Goal: Transaction & Acquisition: Subscribe to service/newsletter

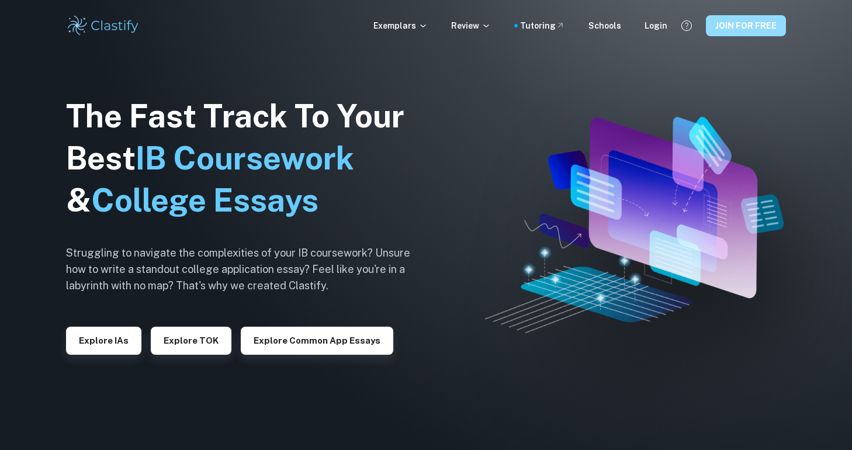
click at [755, 25] on button "JOIN FOR FREE" at bounding box center [746, 25] width 80 height 21
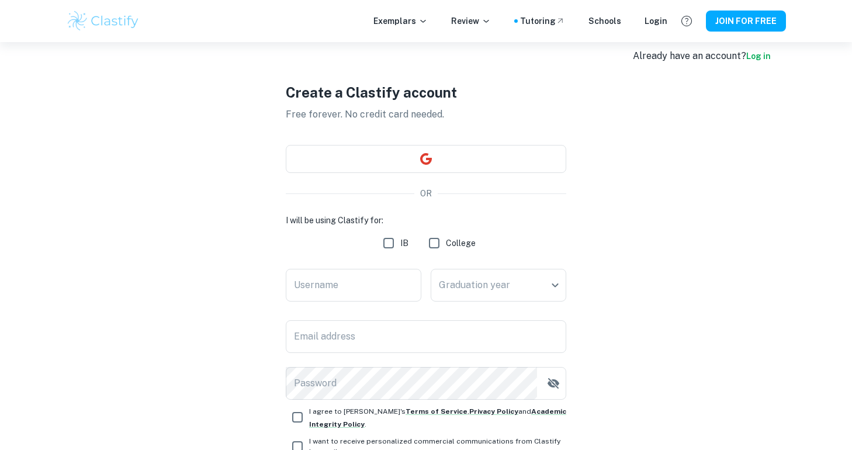
scroll to position [8, 0]
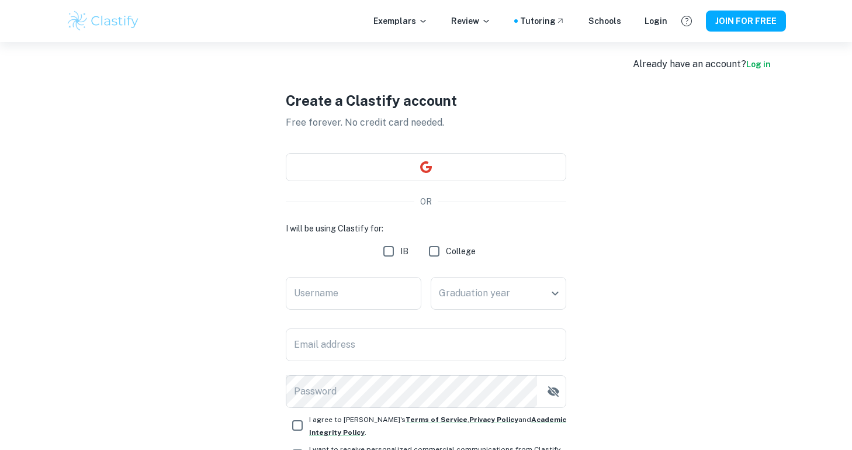
click at [393, 250] on input "IB" at bounding box center [388, 250] width 23 height 23
checkbox input "true"
click at [331, 302] on input "Username" at bounding box center [354, 293] width 136 height 33
type input "Edward69"
click at [470, 297] on body "We value your privacy We use cookies to enhance your browsing experience, serve…" at bounding box center [426, 259] width 852 height 450
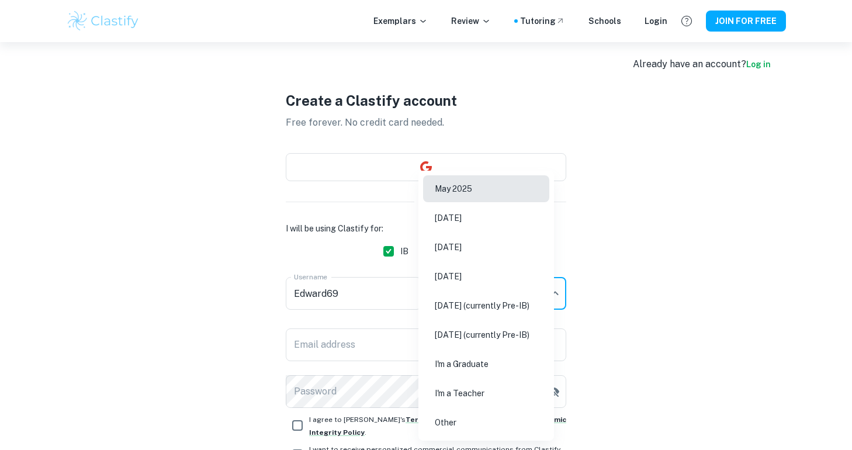
click at [472, 365] on li "I'm a Graduate" at bounding box center [486, 363] width 126 height 27
type input "Graduate"
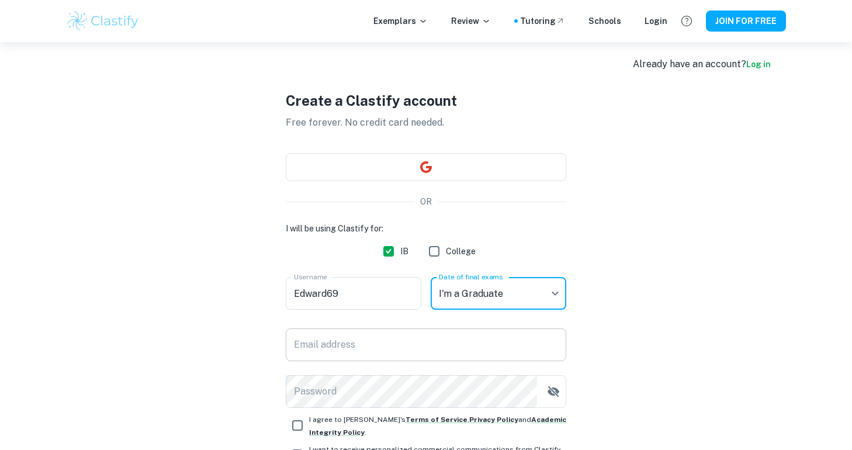
click at [341, 339] on input "Email address" at bounding box center [426, 344] width 280 height 33
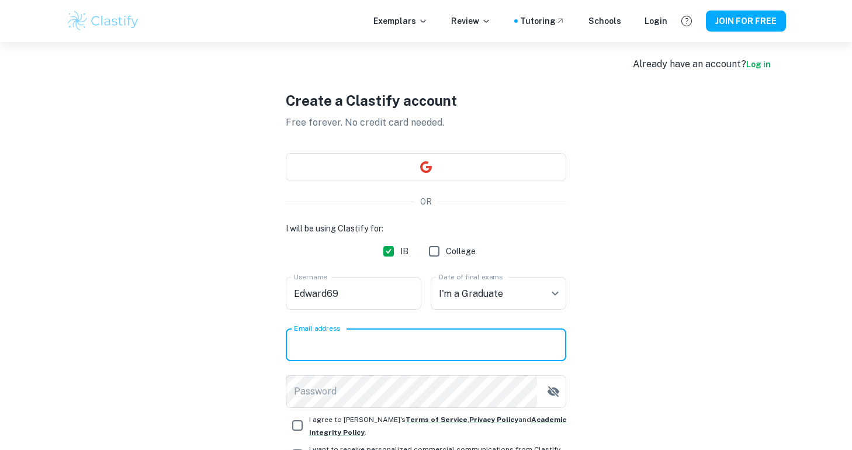
type input "[EMAIL_ADDRESS][DOMAIN_NAME]"
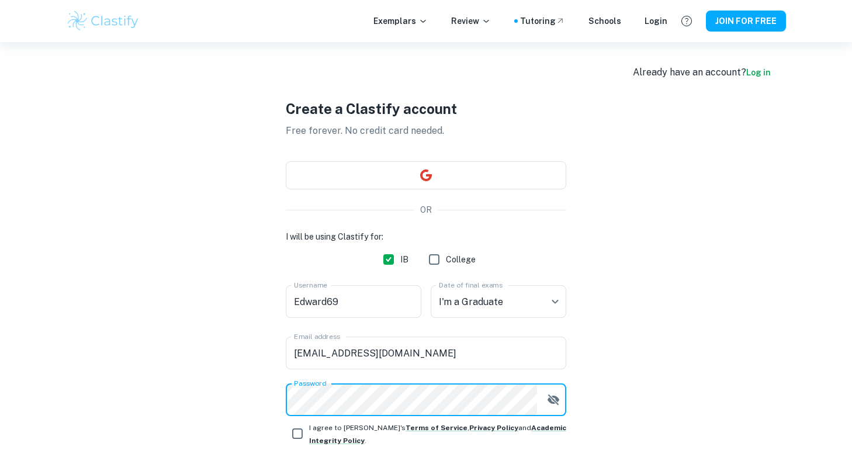
scroll to position [62, 0]
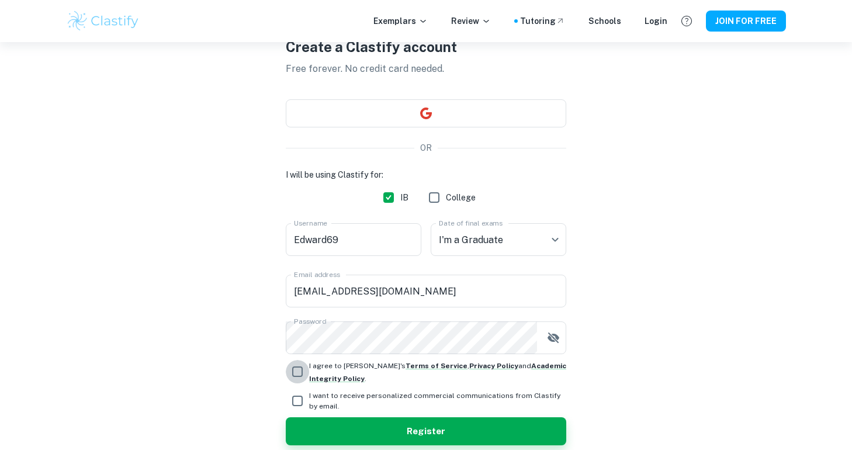
click at [300, 369] on input "I agree to [PERSON_NAME]'s Terms of Service , Privacy Policy and Academic Integ…" at bounding box center [297, 371] width 23 height 23
checkbox input "true"
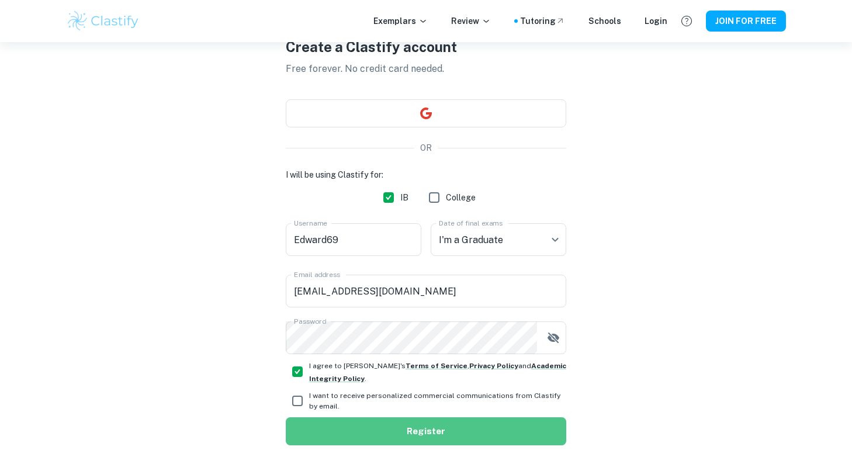
click at [398, 432] on button "Register" at bounding box center [426, 431] width 280 height 28
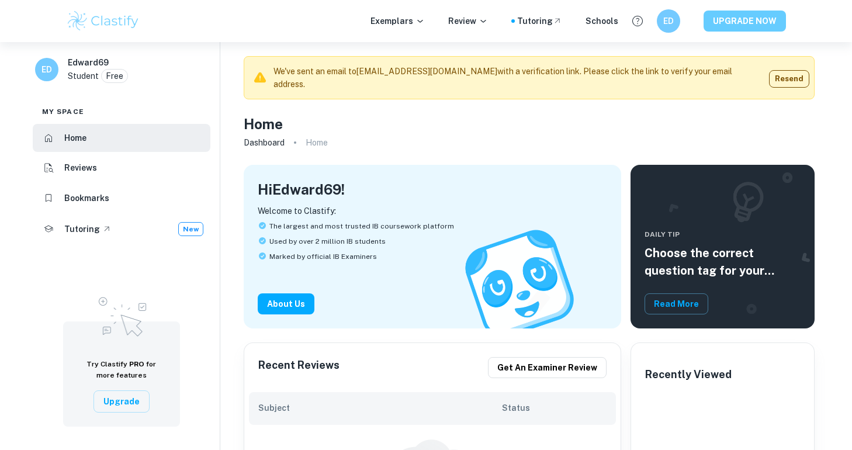
click at [746, 25] on button "UPGRADE NOW" at bounding box center [744, 21] width 82 height 21
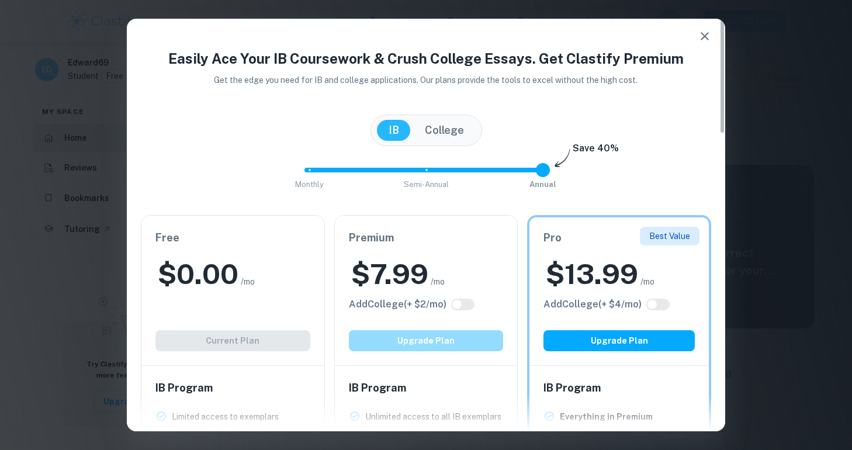
click at [450, 342] on button "Upgrade Plan" at bounding box center [426, 340] width 155 height 21
